Goal: Task Accomplishment & Management: Complete application form

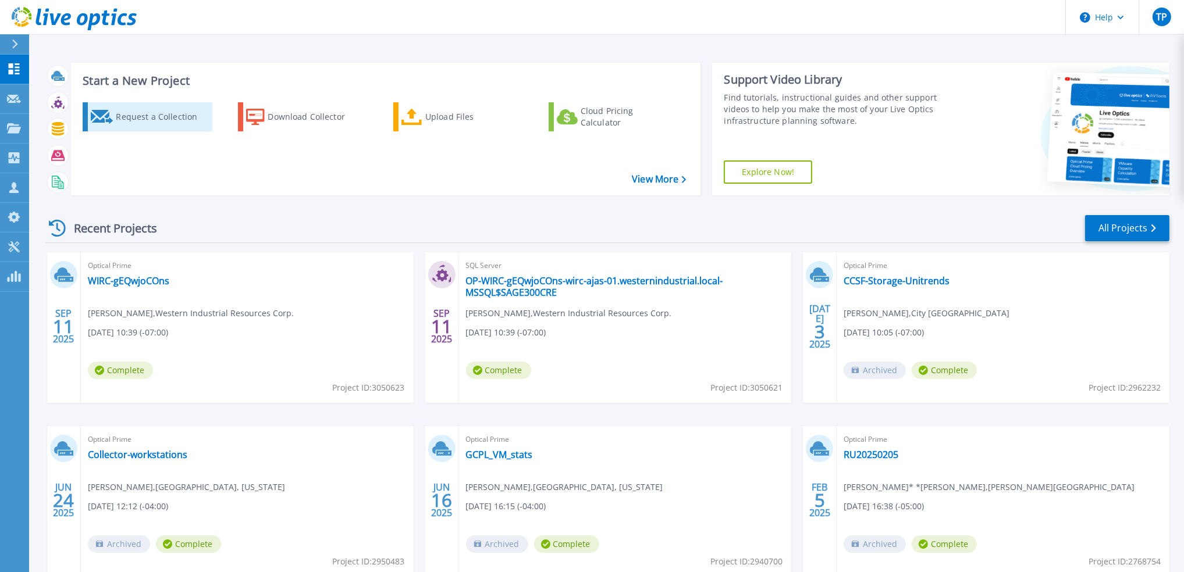
click at [147, 116] on div "Request a Collection" at bounding box center [162, 116] width 93 height 23
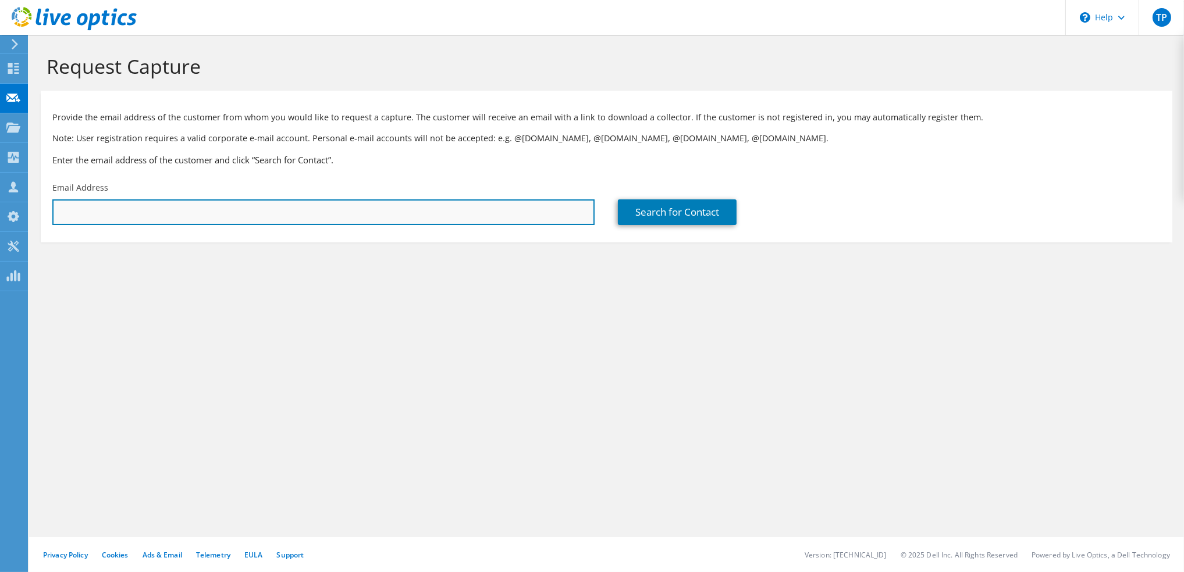
drag, startPoint x: 541, startPoint y: 213, endPoint x: 550, endPoint y: 213, distance: 9.3
click at [542, 213] on input "text" at bounding box center [323, 213] width 542 height 26
paste input "mmaddox@atlpeachmovers.com"
click at [74, 216] on input "mmaddox@atlpeachmovers.com" at bounding box center [323, 213] width 542 height 26
click at [241, 213] on input "mmaddox@atlpeachmovers.com" at bounding box center [323, 213] width 542 height 26
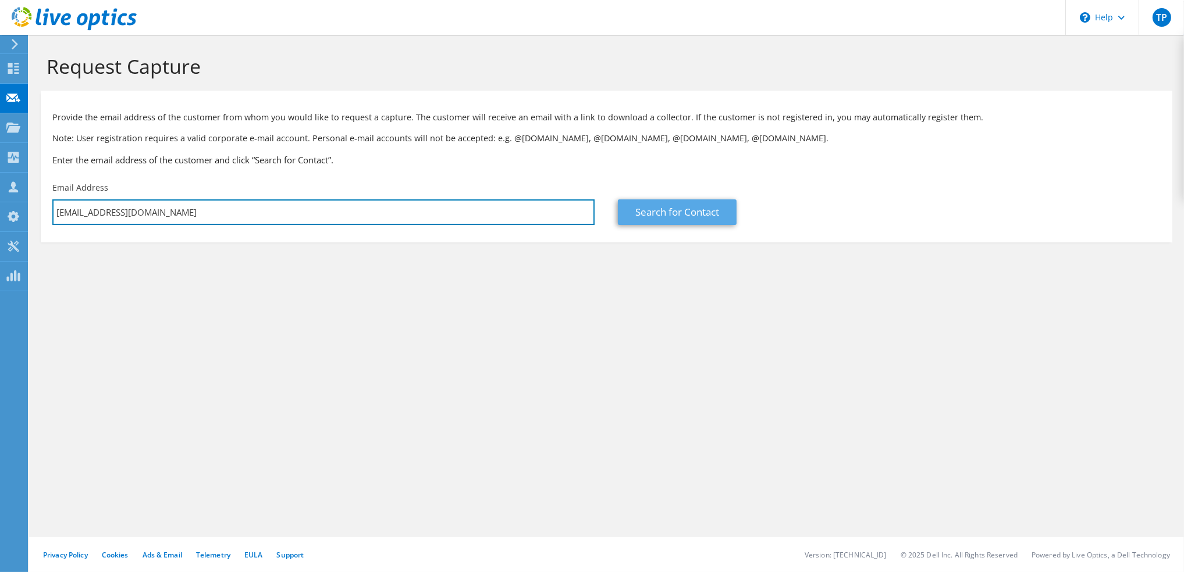
type input "mmaddox@atlpeachmovers.com"
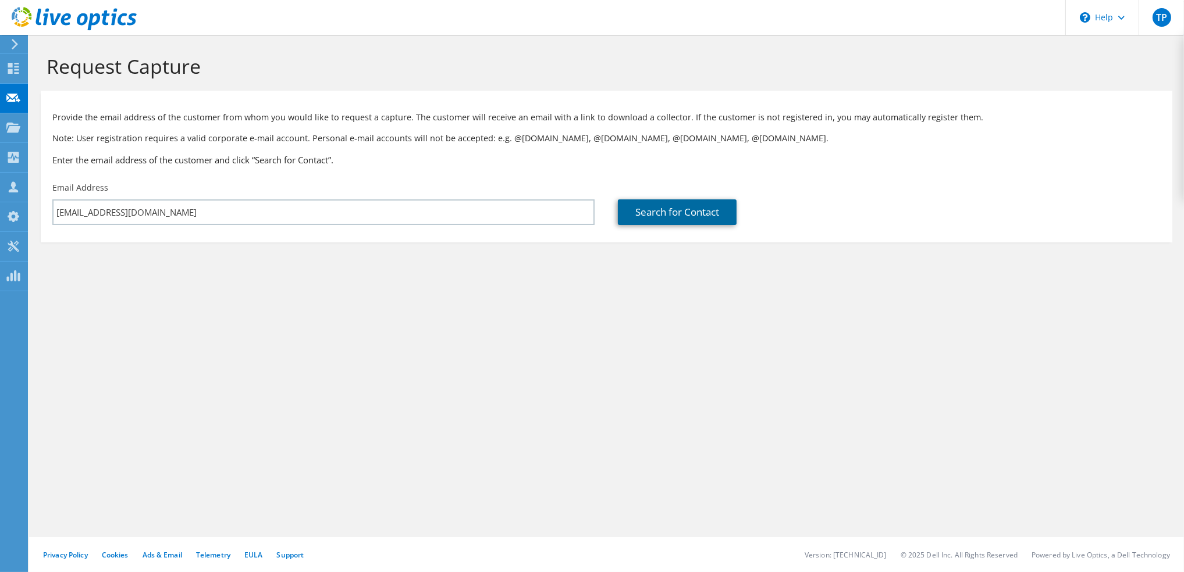
click at [665, 212] on link "Search for Contact" at bounding box center [677, 213] width 119 height 26
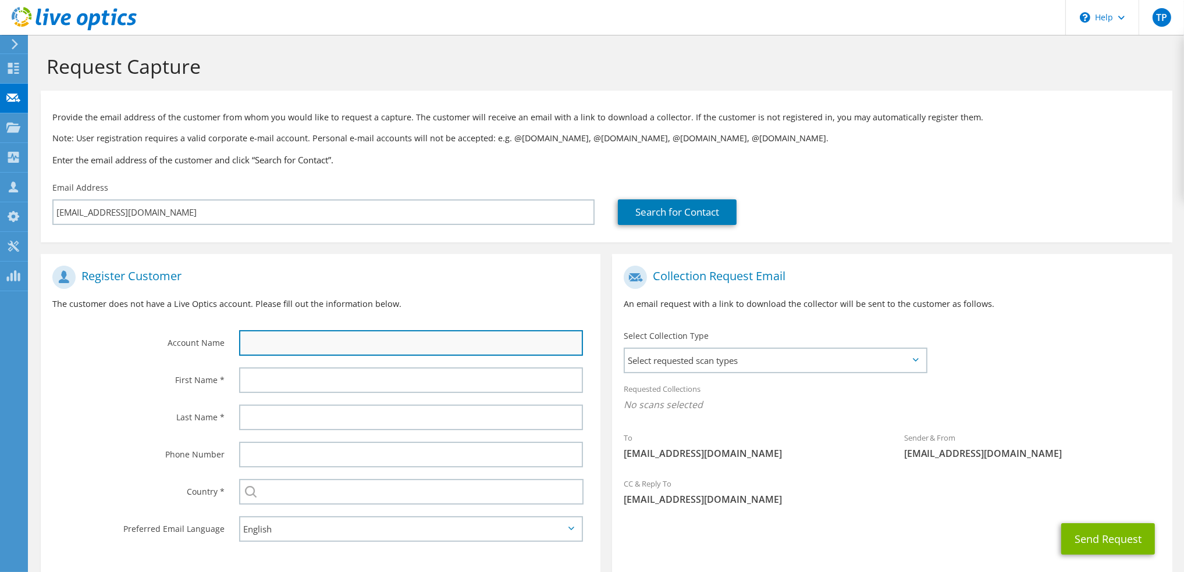
click at [385, 344] on input "text" at bounding box center [411, 343] width 344 height 26
paste input "Atlanta Peach Movers"
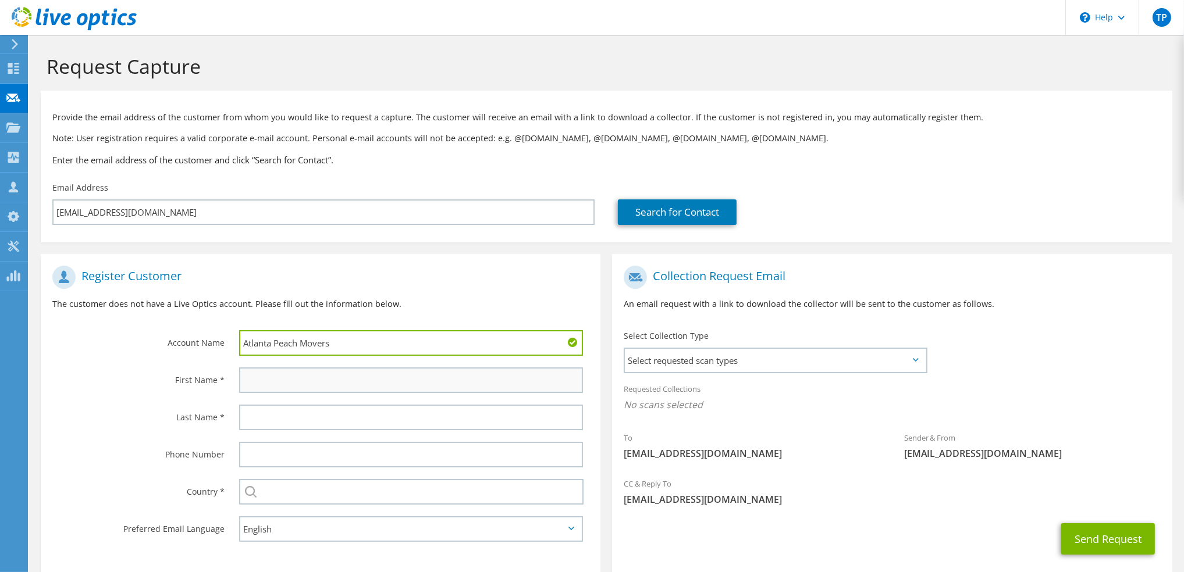
type input "Atlanta Peach Movers"
click at [272, 387] on input "text" at bounding box center [411, 381] width 344 height 26
type input "Marcus"
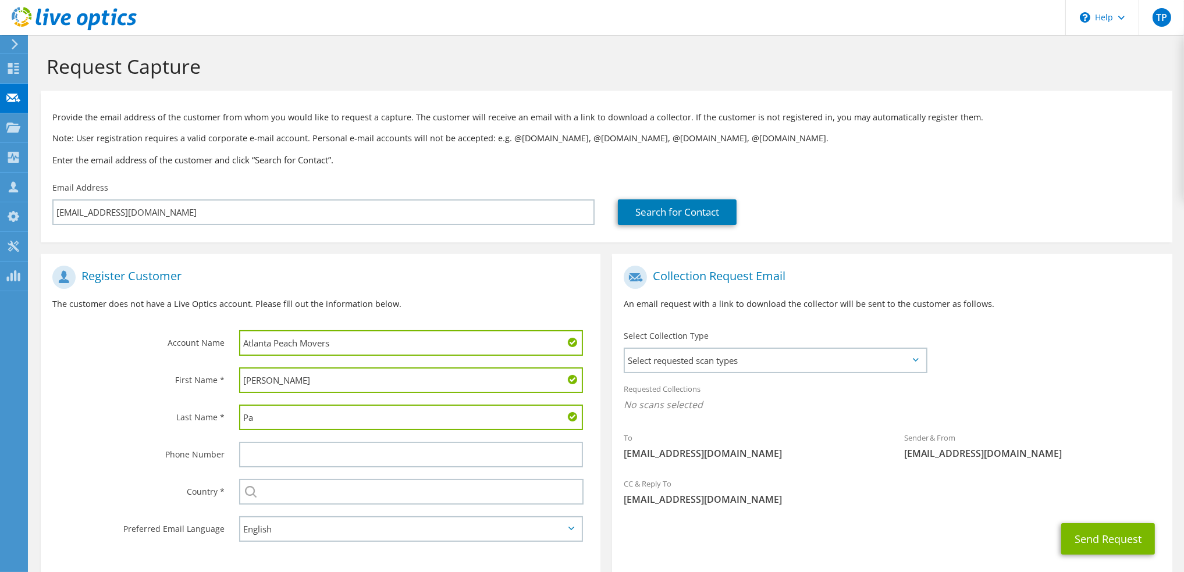
type input "P"
type input "Maddox"
drag, startPoint x: 115, startPoint y: 433, endPoint x: 115, endPoint y: 425, distance: 8.1
click at [115, 431] on div "Last Name *" at bounding box center [134, 417] width 187 height 36
click at [140, 432] on div "Last Name *" at bounding box center [134, 417] width 187 height 36
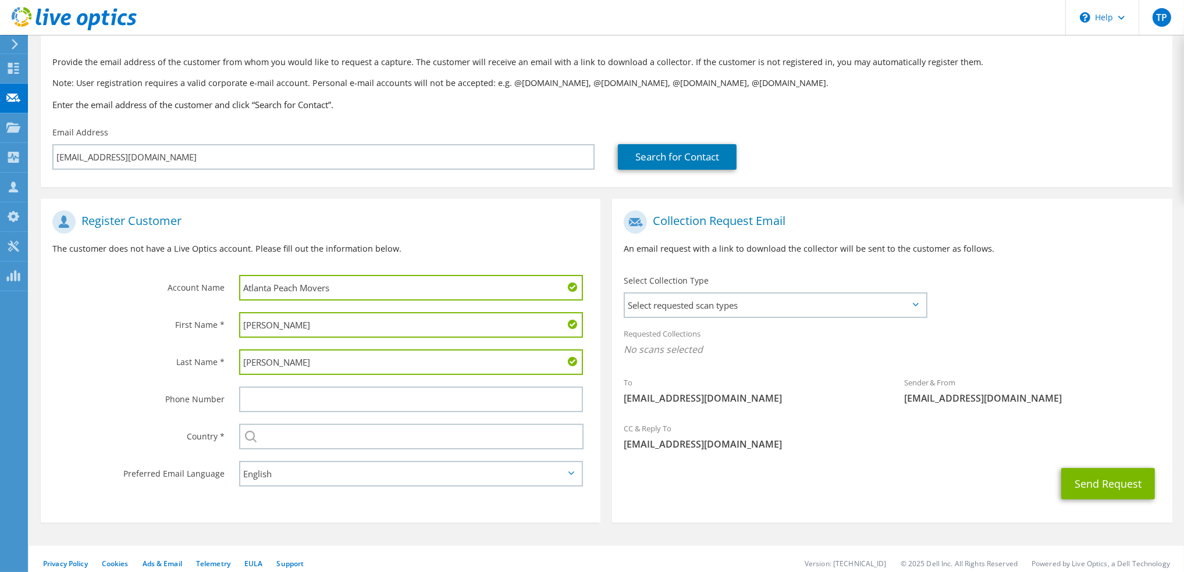
scroll to position [65, 0]
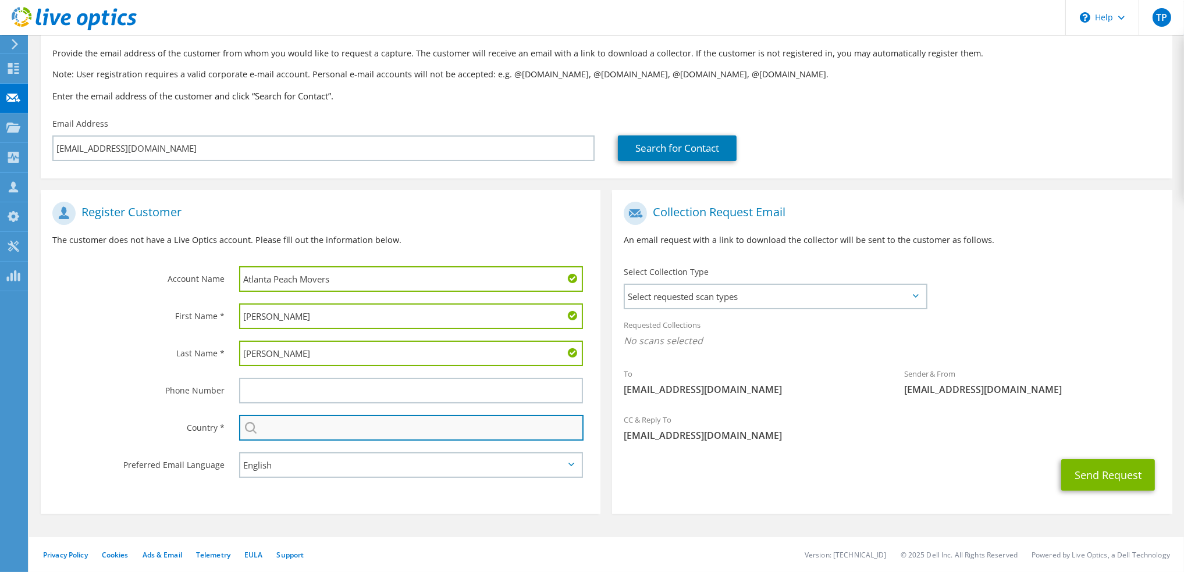
click at [315, 423] on input "text" at bounding box center [411, 428] width 345 height 26
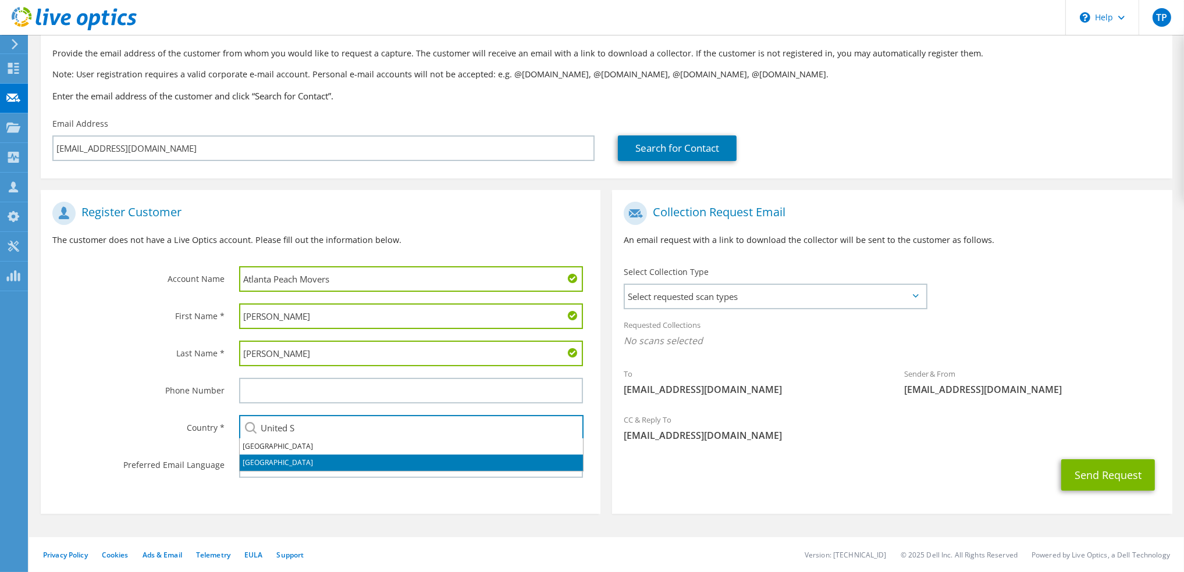
click at [265, 459] on li "[GEOGRAPHIC_DATA]" at bounding box center [411, 463] width 343 height 16
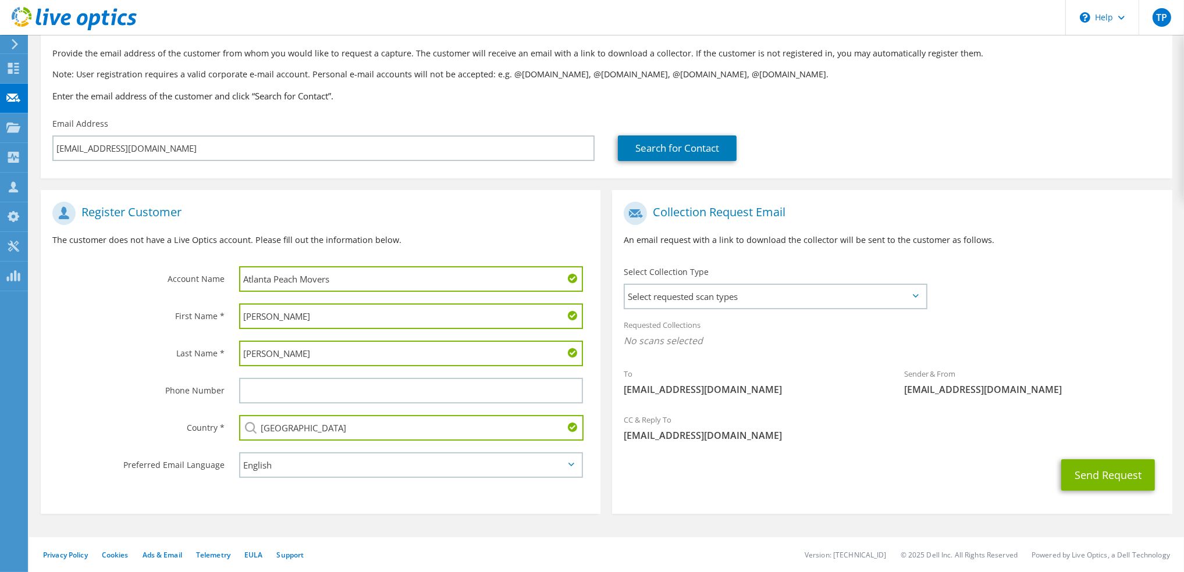
type input "[GEOGRAPHIC_DATA]"
click at [235, 510] on section "Register Customer The customer does not have a Live Optics account. Please fill…" at bounding box center [321, 352] width 560 height 324
click at [119, 418] on label "Country *" at bounding box center [138, 424] width 172 height 19
drag, startPoint x: 707, startPoint y: 298, endPoint x: 722, endPoint y: 307, distance: 16.7
click at [708, 298] on span "Select requested scan types" at bounding box center [775, 296] width 300 height 23
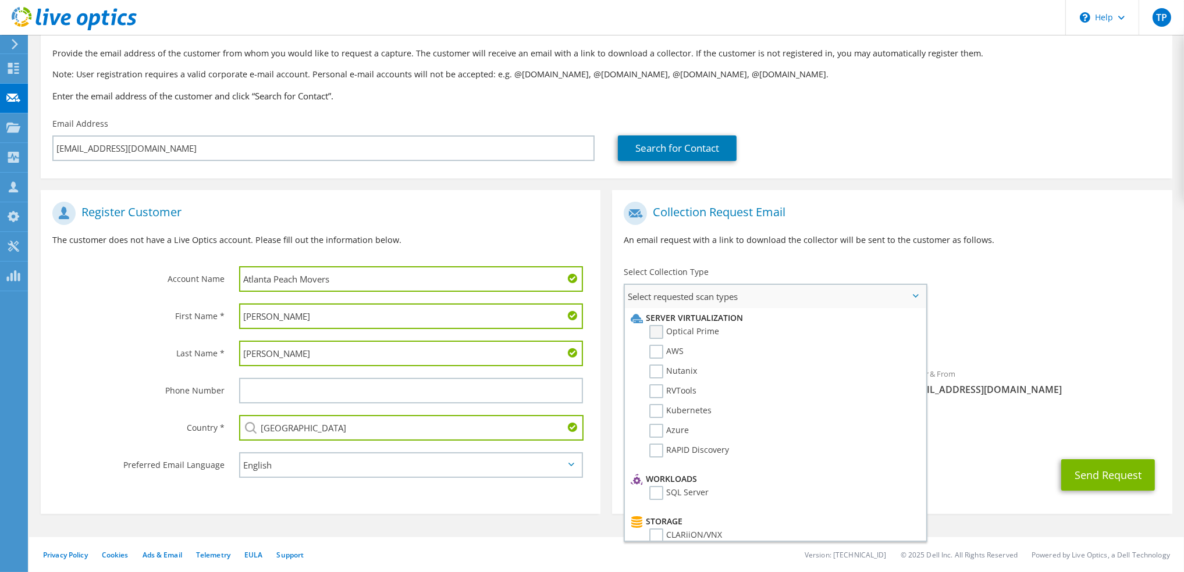
click at [696, 332] on label "Optical Prime" at bounding box center [684, 332] width 70 height 14
click at [0, 0] on input "Optical Prime" at bounding box center [0, 0] width 0 height 0
drag, startPoint x: 913, startPoint y: 250, endPoint x: 945, endPoint y: 268, distance: 35.9
click at [914, 251] on div "Collection Request Email An email request with a link to download the collector…" at bounding box center [892, 227] width 560 height 65
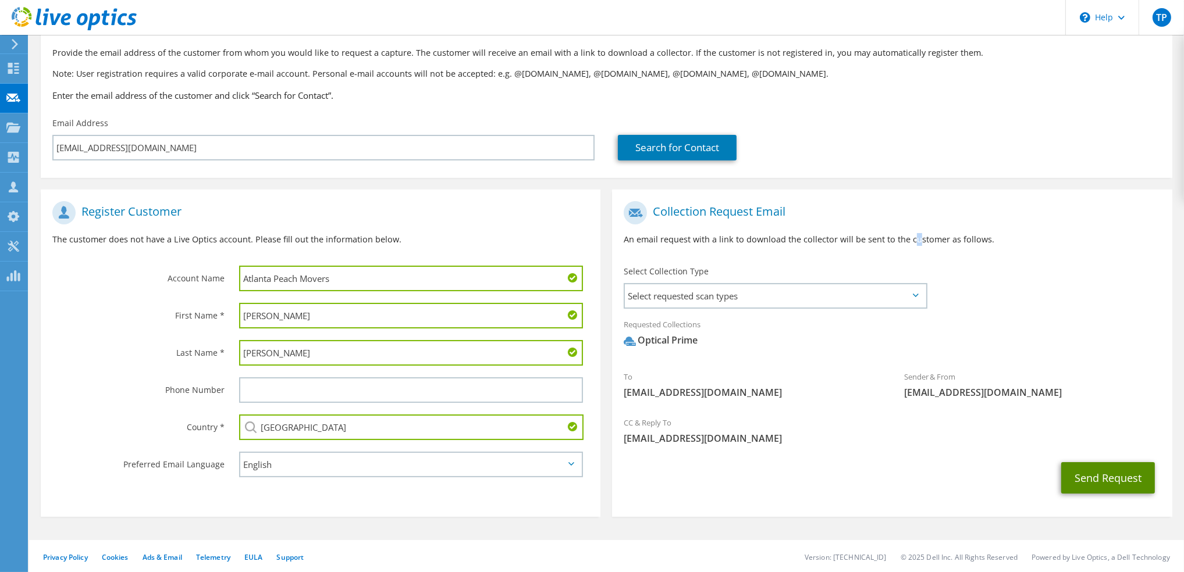
drag, startPoint x: 1101, startPoint y: 479, endPoint x: 1030, endPoint y: 481, distance: 70.4
click at [1100, 479] on button "Send Request" at bounding box center [1108, 477] width 94 height 31
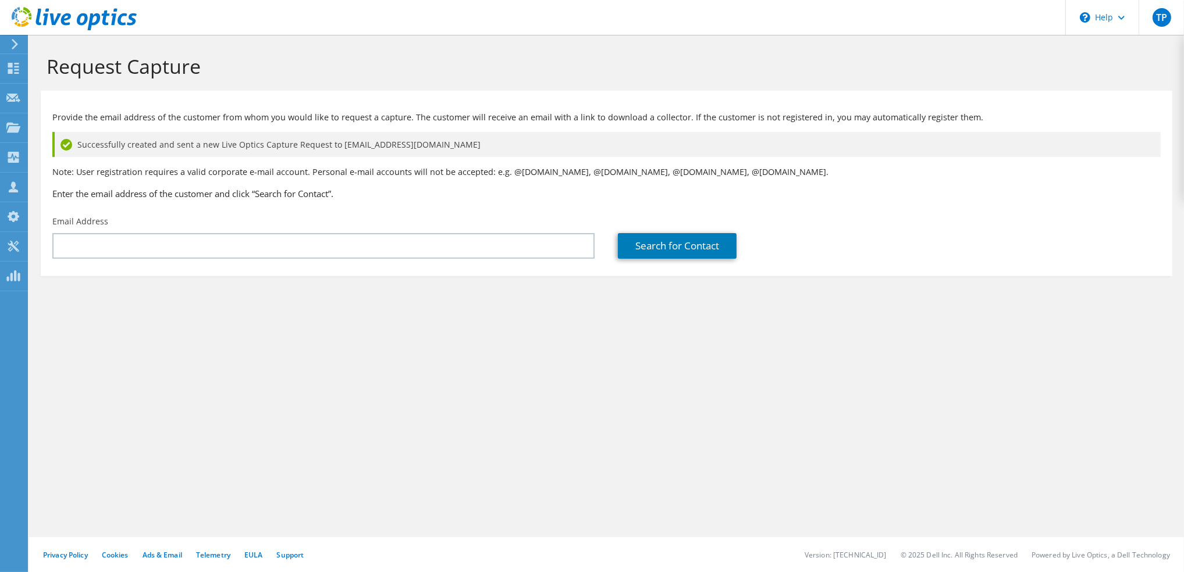
drag, startPoint x: 500, startPoint y: 329, endPoint x: 479, endPoint y: 330, distance: 21.5
click at [479, 330] on section "Request Capture Provide the email address of the customer from whom you would l…" at bounding box center [606, 185] width 1155 height 300
drag, startPoint x: 247, startPoint y: 344, endPoint x: 389, endPoint y: 95, distance: 286.6
click at [249, 327] on div "Request Capture Provide the email address of the customer from whom you would l…" at bounding box center [606, 303] width 1155 height 537
